Goal: Check status: Check status

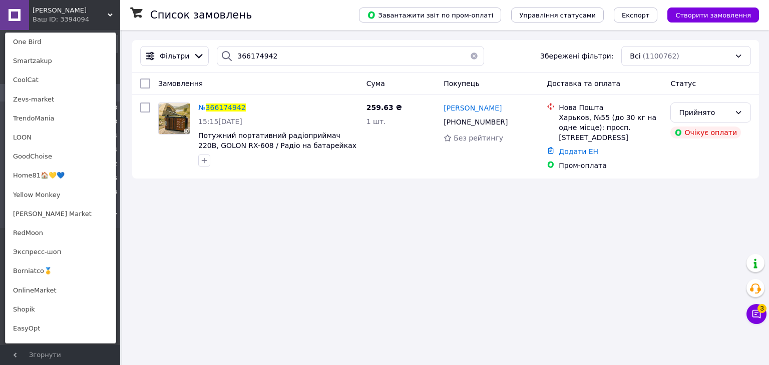
scroll to position [503, 0]
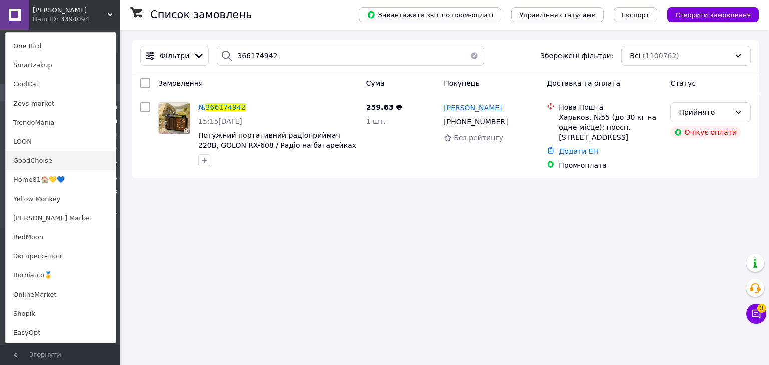
click at [52, 161] on link "GoodChoise" at bounding box center [61, 161] width 110 height 19
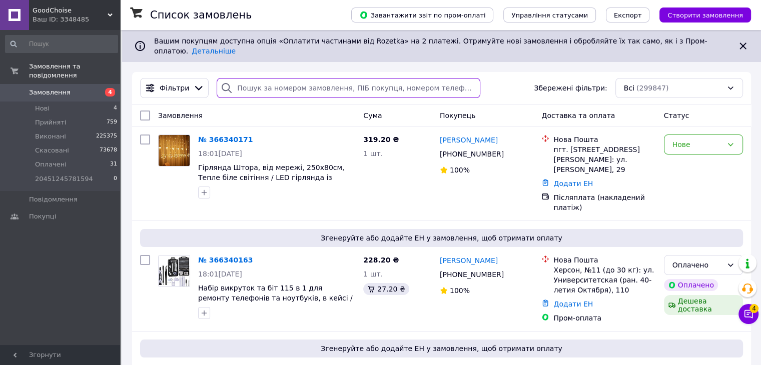
click at [322, 81] on input "search" at bounding box center [349, 88] width 264 height 20
paste input "364892933"
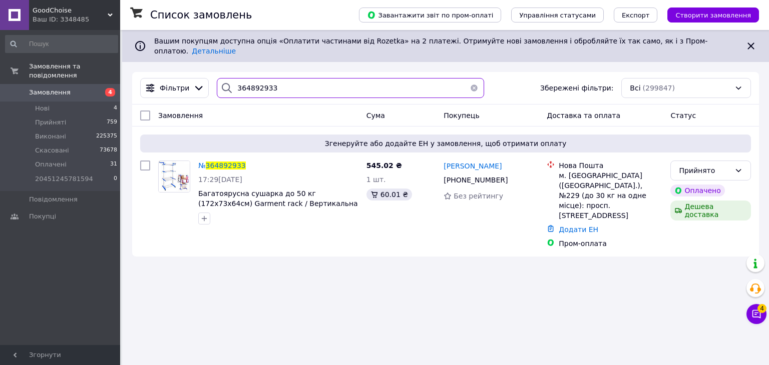
type input "364892933"
